Goal: Information Seeking & Learning: Check status

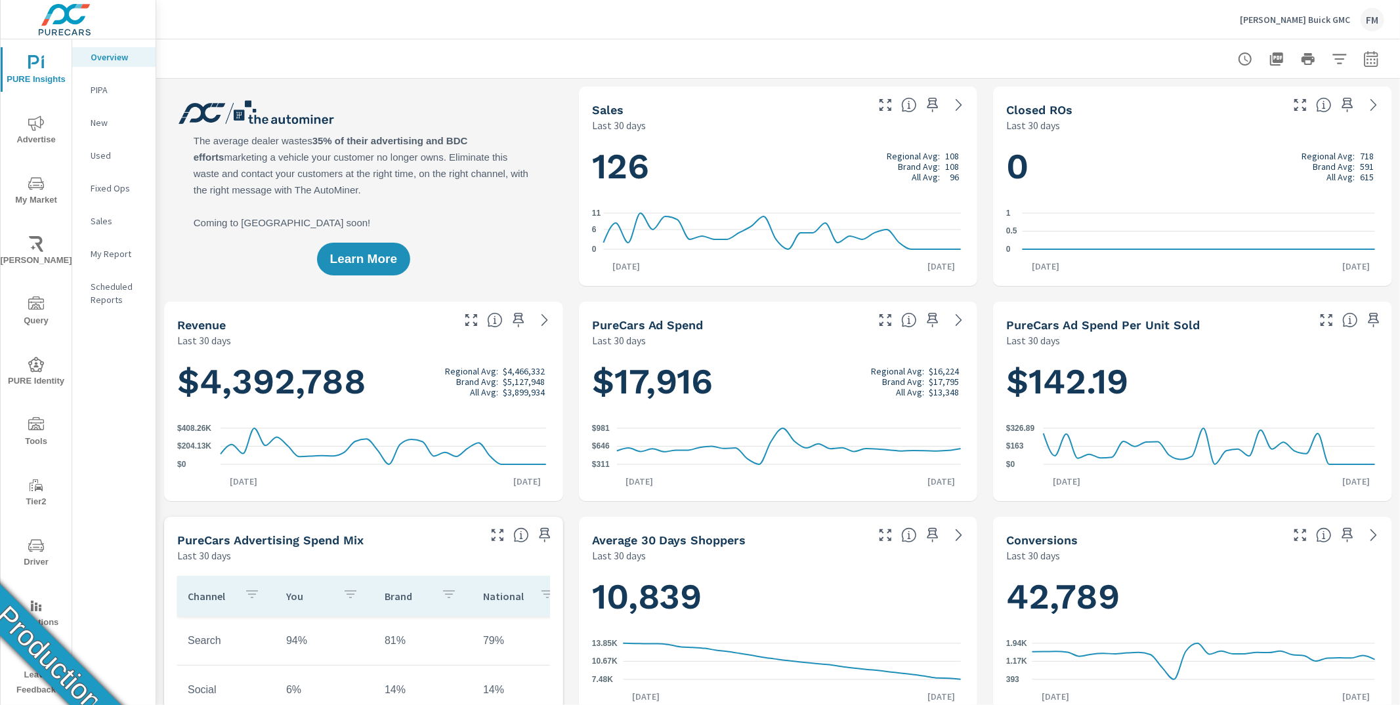
click at [39, 498] on span "Tier2" at bounding box center [36, 494] width 63 height 32
